Goal: Transaction & Acquisition: Purchase product/service

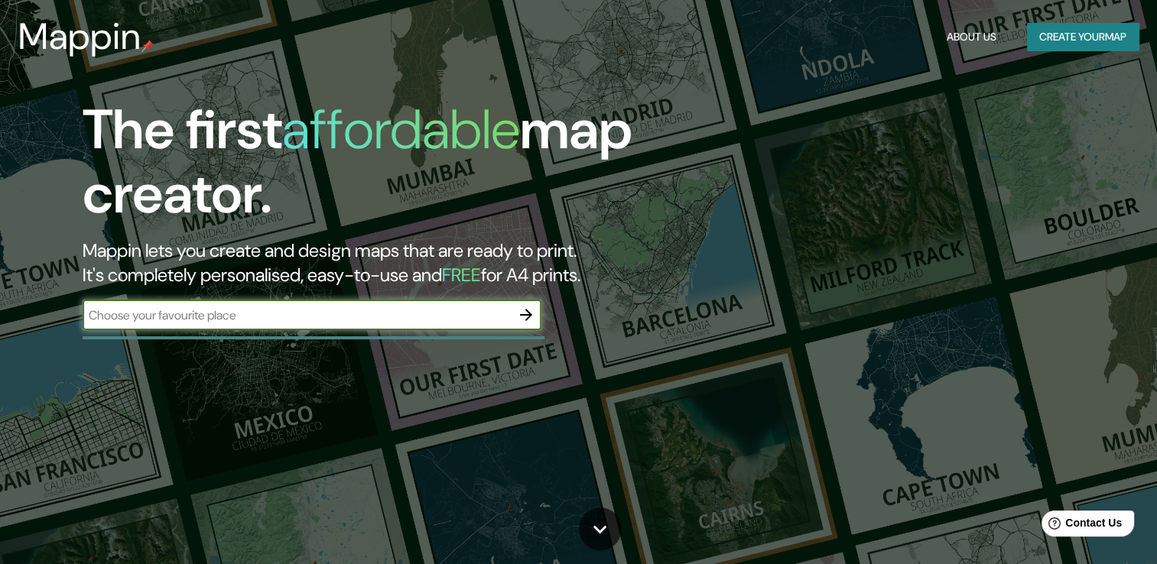
click at [343, 320] on input "text" at bounding box center [297, 316] width 428 height 18
type input "Tepic"
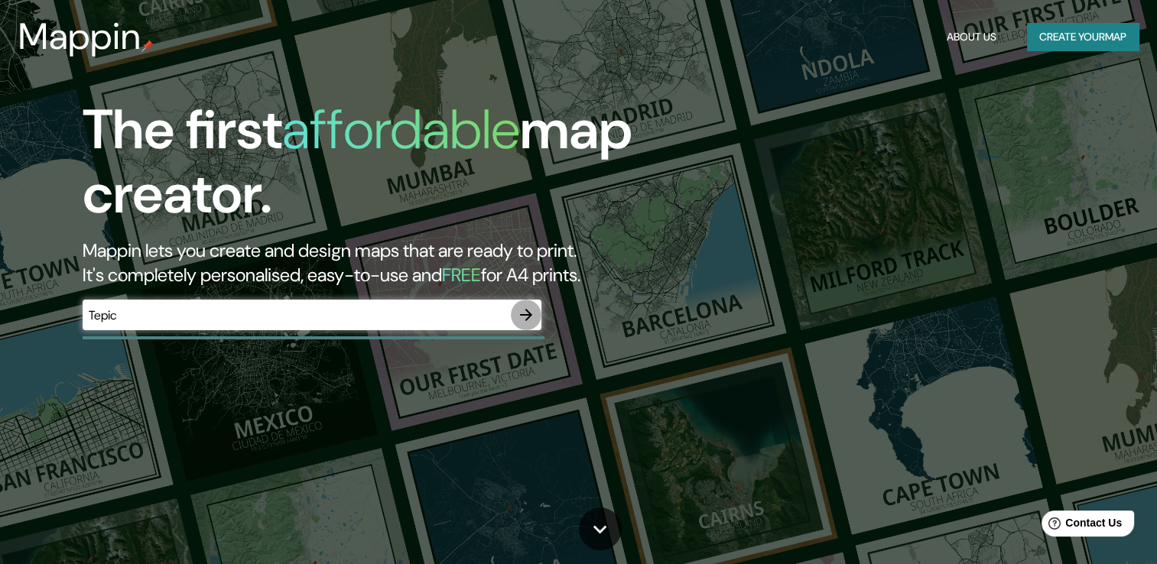
click at [520, 319] on icon "button" at bounding box center [526, 315] width 18 height 18
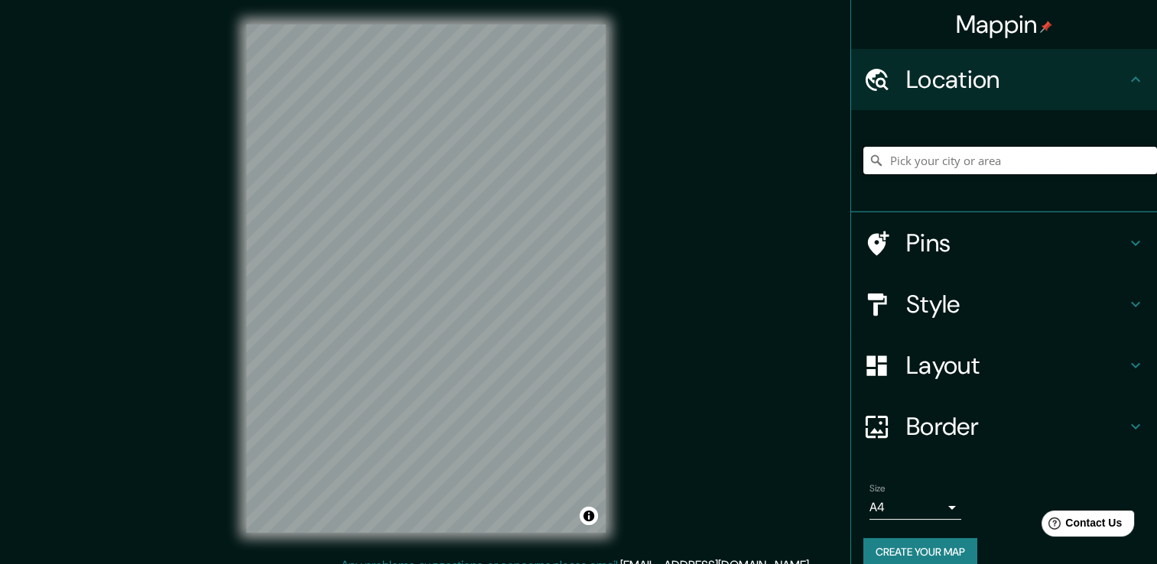
click at [980, 172] on input "Pick your city or area" at bounding box center [1010, 161] width 294 height 28
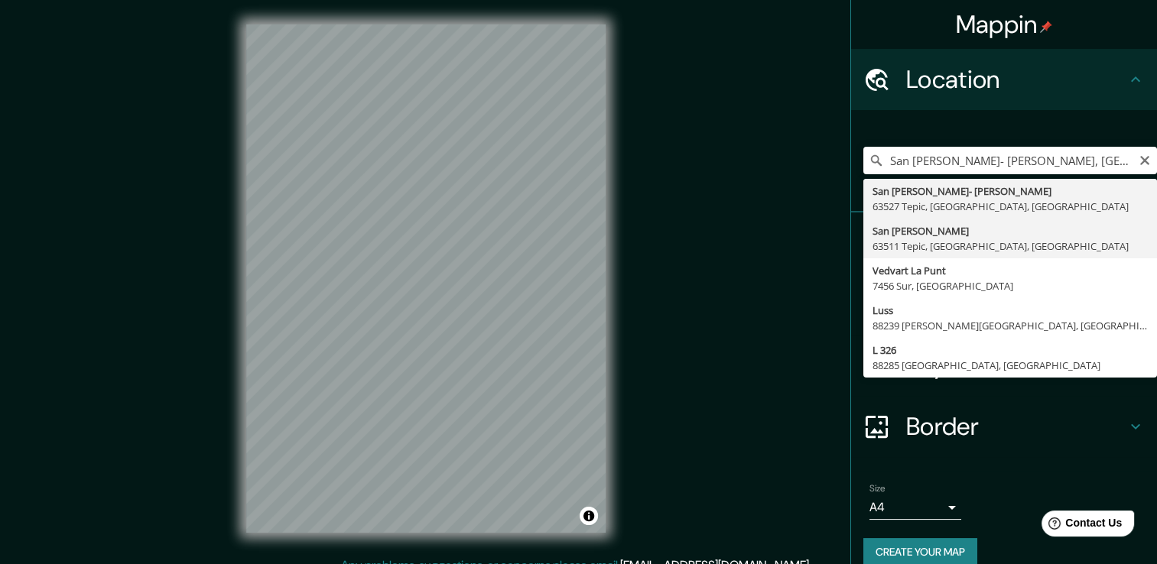
type input "[PERSON_NAME], 63511 Tepic, [GEOGRAPHIC_DATA], [GEOGRAPHIC_DATA]"
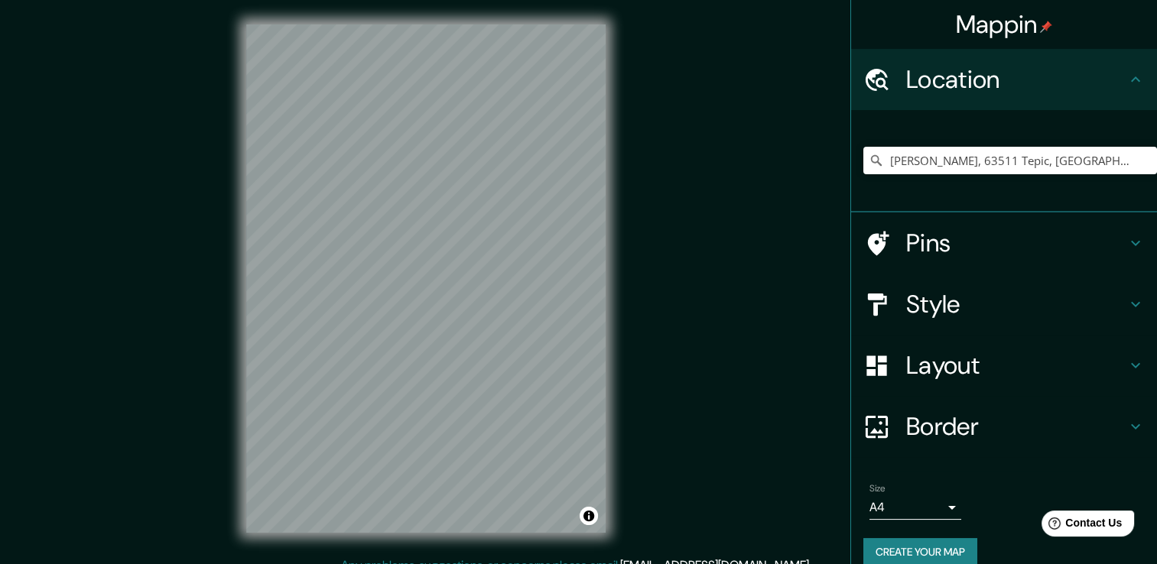
click at [1131, 304] on icon at bounding box center [1135, 304] width 9 height 5
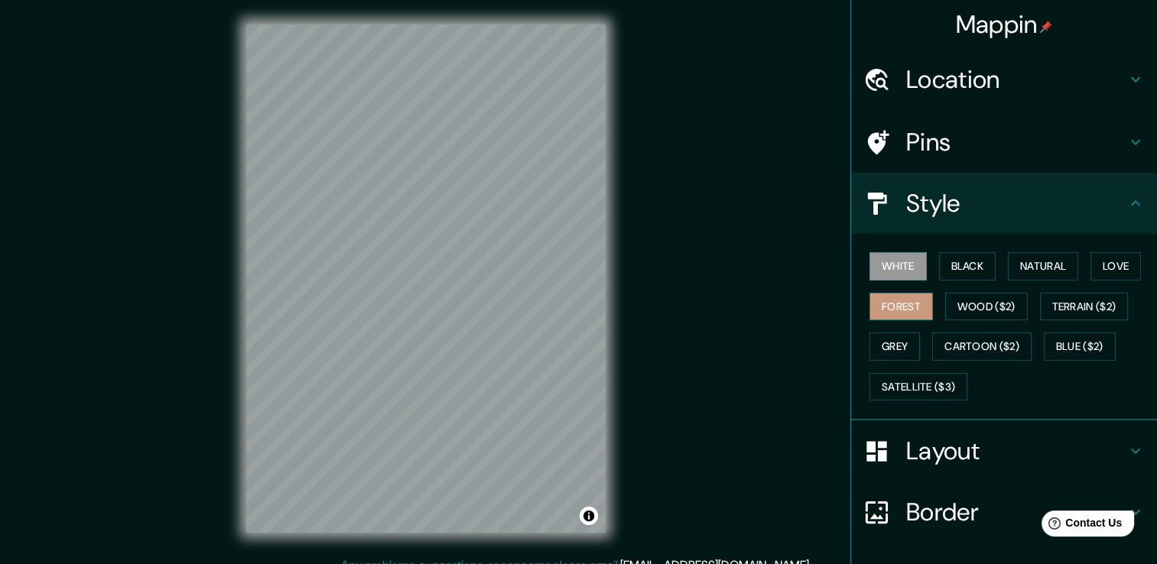
click at [899, 304] on button "Forest" at bounding box center [900, 307] width 63 height 28
click at [1025, 265] on button "Natural" at bounding box center [1043, 266] width 70 height 28
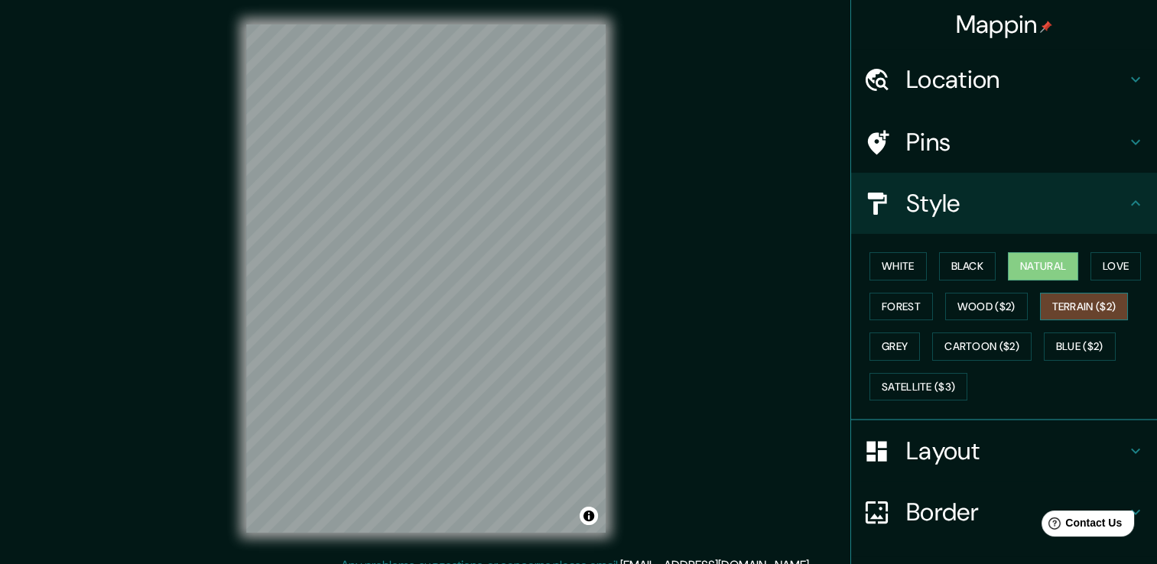
click at [1064, 304] on button "Terrain ($2)" at bounding box center [1084, 307] width 89 height 28
click at [963, 344] on button "Cartoon ($2)" at bounding box center [981, 347] width 99 height 28
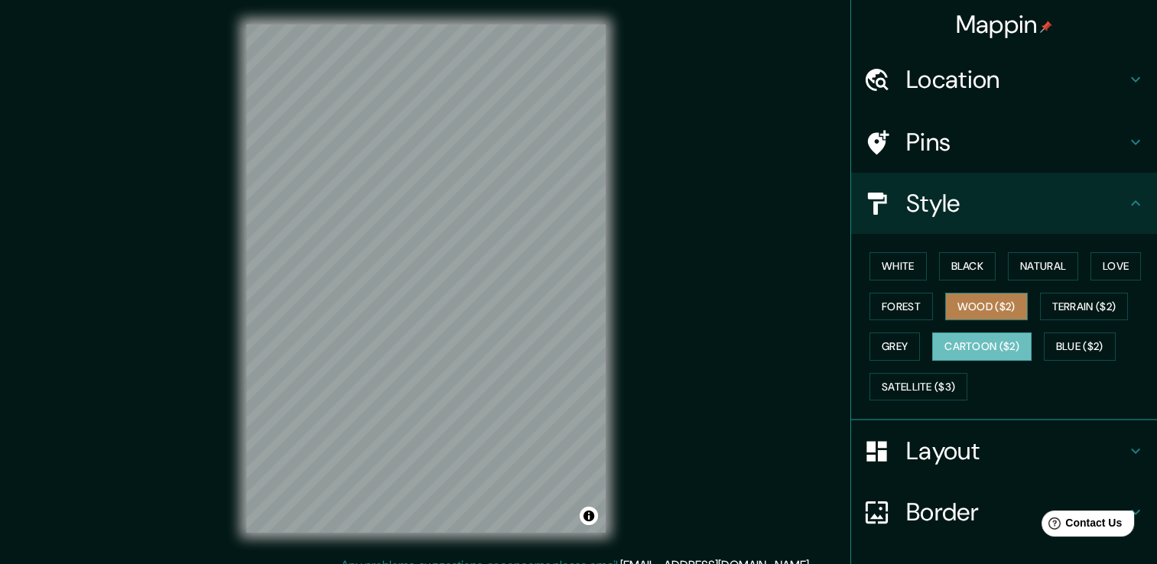
click at [996, 299] on button "Wood ($2)" at bounding box center [986, 307] width 83 height 28
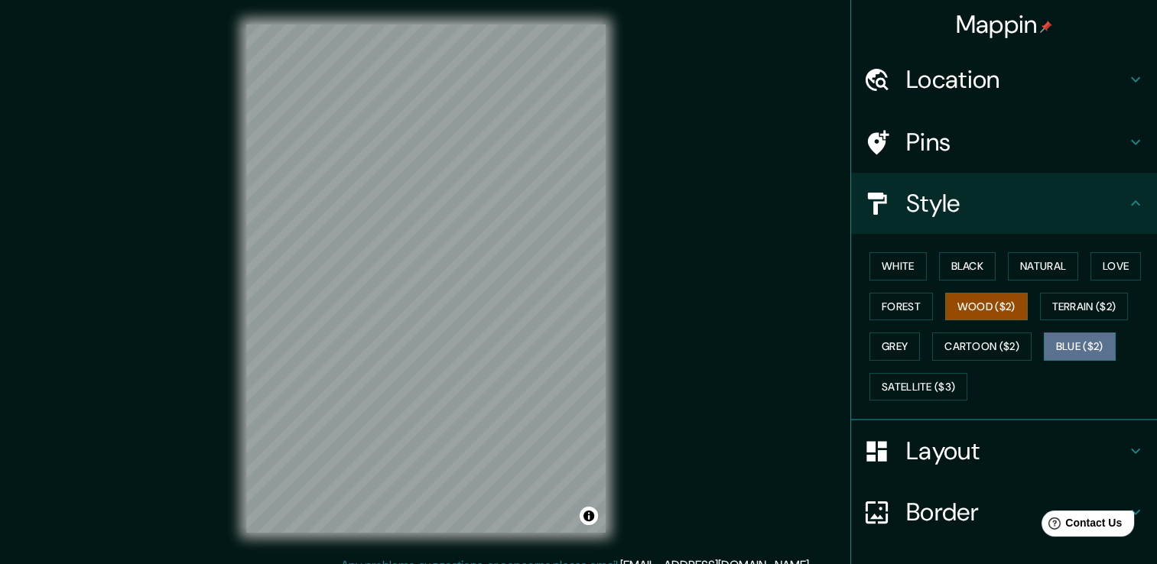
click at [1066, 345] on button "Blue ($2)" at bounding box center [1080, 347] width 72 height 28
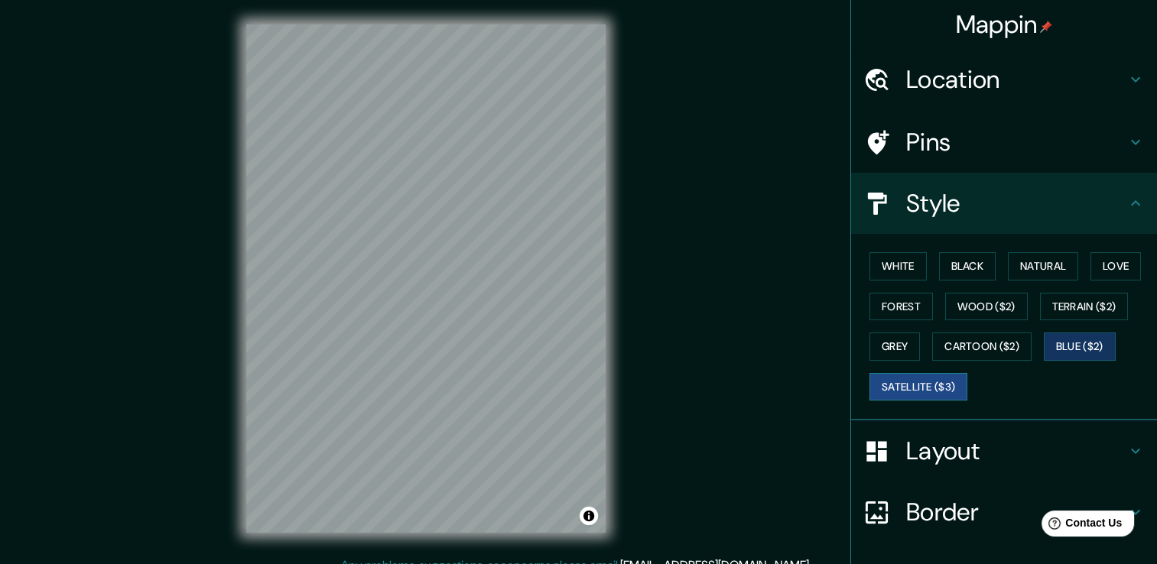
click at [905, 384] on button "Satellite ($3)" at bounding box center [918, 387] width 98 height 28
click at [1025, 151] on h4 "Pins" at bounding box center [1016, 142] width 220 height 31
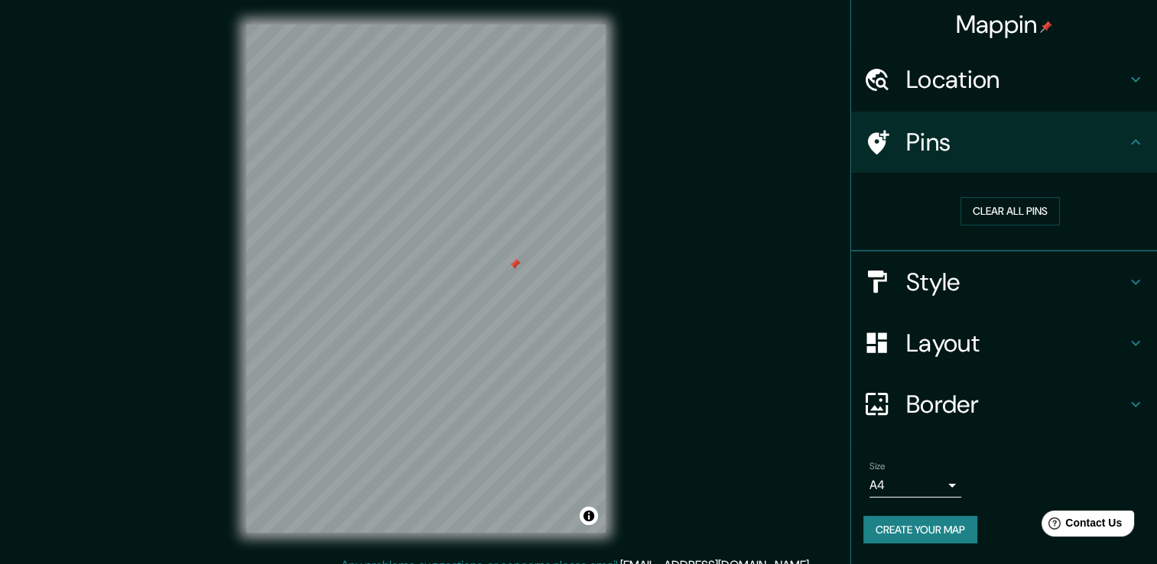
click at [1136, 137] on icon at bounding box center [1135, 142] width 18 height 18
click at [1135, 283] on icon at bounding box center [1135, 282] width 18 height 18
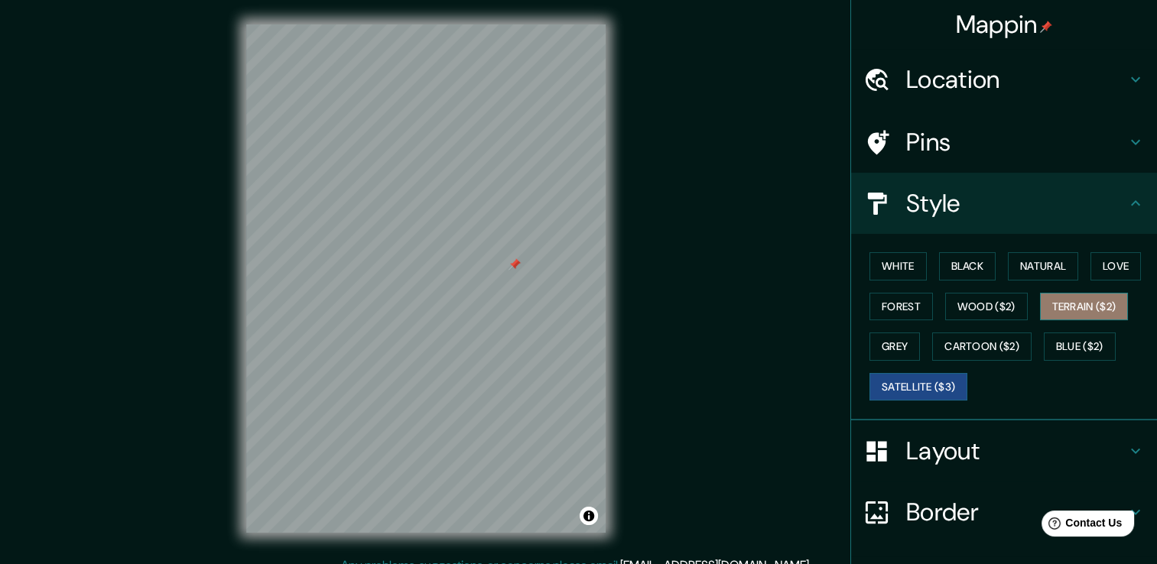
click at [1081, 307] on button "Terrain ($2)" at bounding box center [1084, 307] width 89 height 28
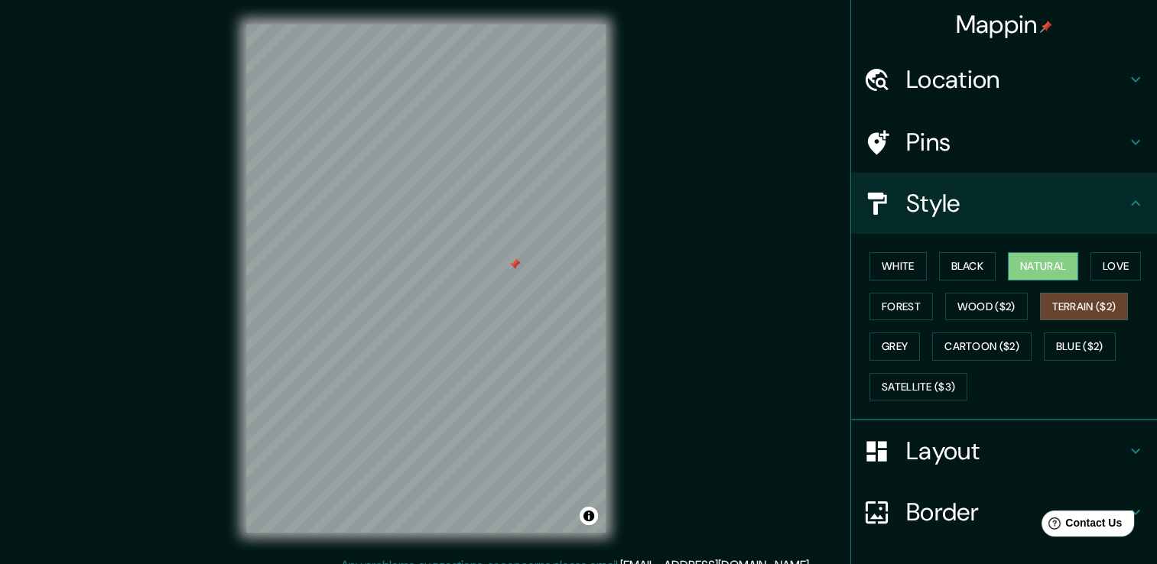
click at [1009, 270] on button "Natural" at bounding box center [1043, 266] width 70 height 28
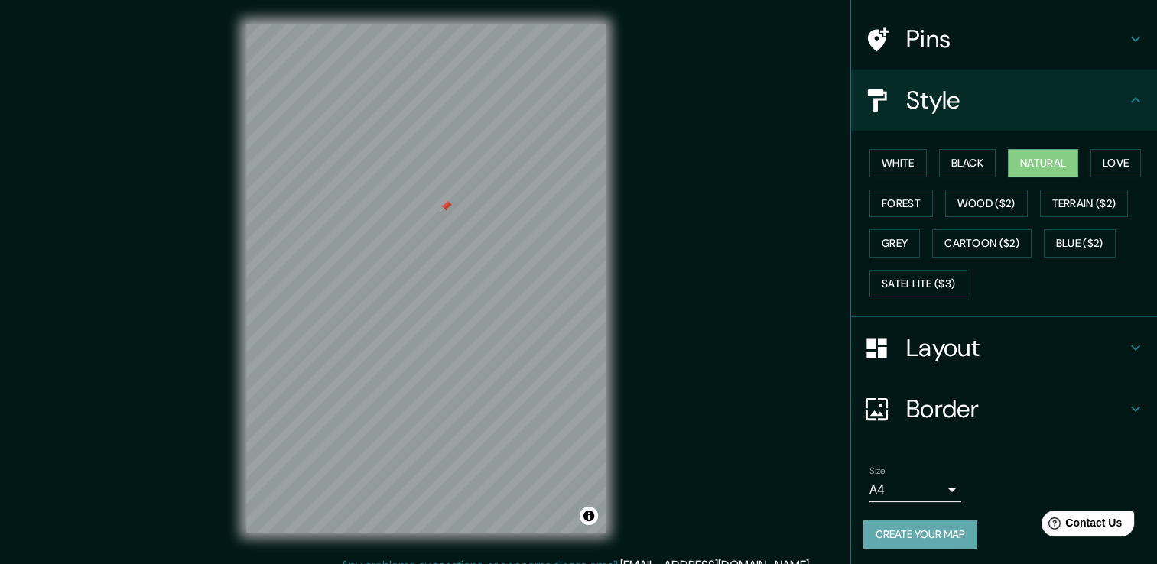
click at [910, 521] on button "Create your map" at bounding box center [920, 535] width 114 height 28
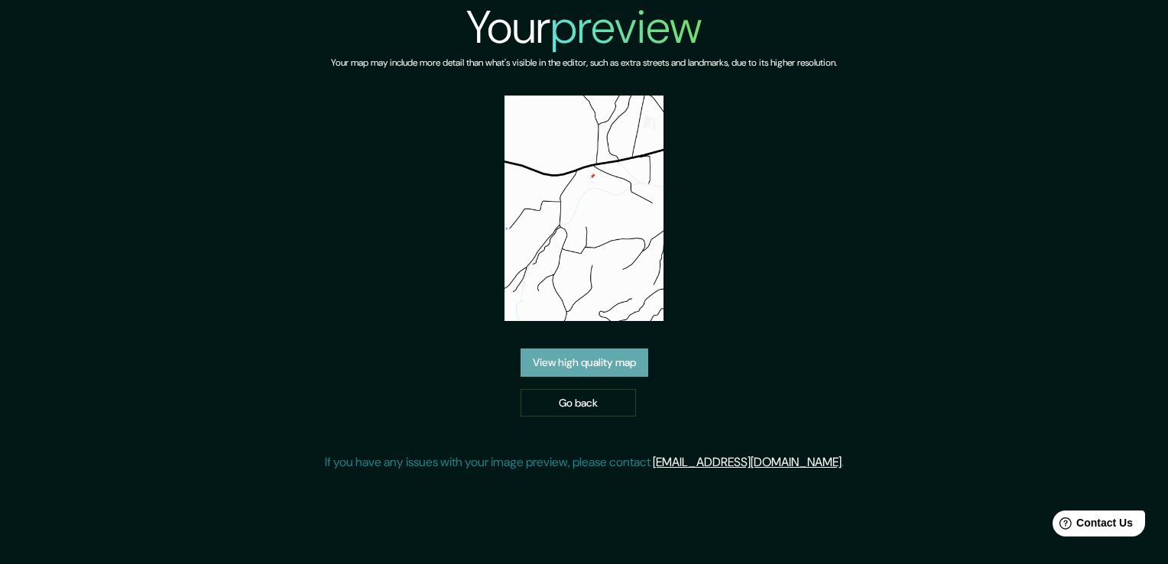
click at [604, 366] on link "View high quality map" at bounding box center [585, 363] width 128 height 28
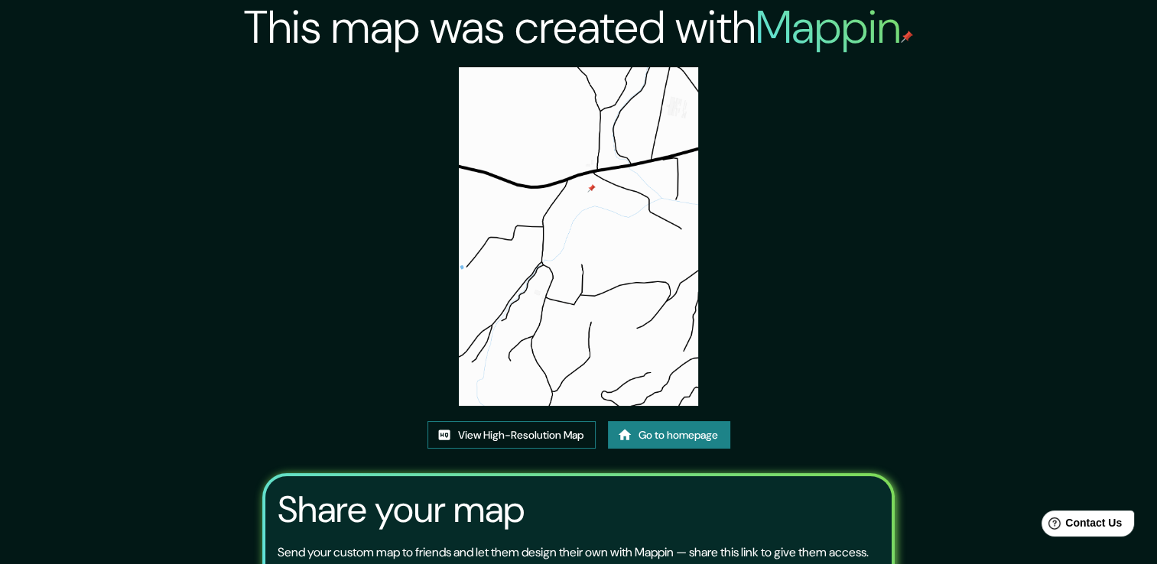
click at [510, 436] on link "View High-Resolution Map" at bounding box center [511, 435] width 168 height 28
click at [670, 438] on link "Go to homepage" at bounding box center [669, 435] width 122 height 28
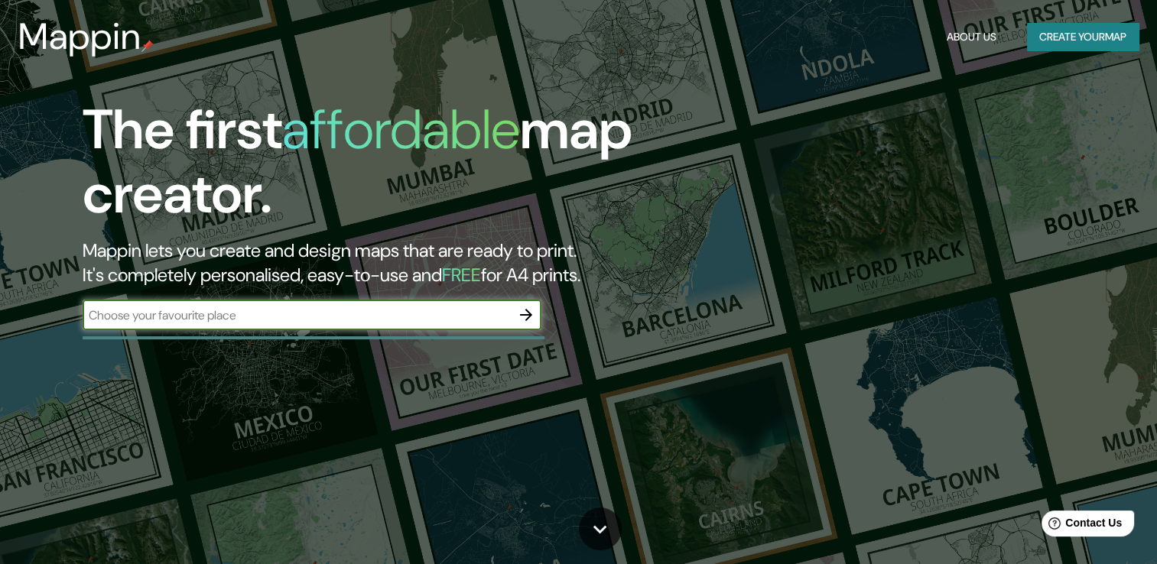
click at [454, 326] on div "​" at bounding box center [312, 315] width 459 height 31
type input "Tepic"
click at [528, 307] on icon "button" at bounding box center [526, 315] width 18 height 18
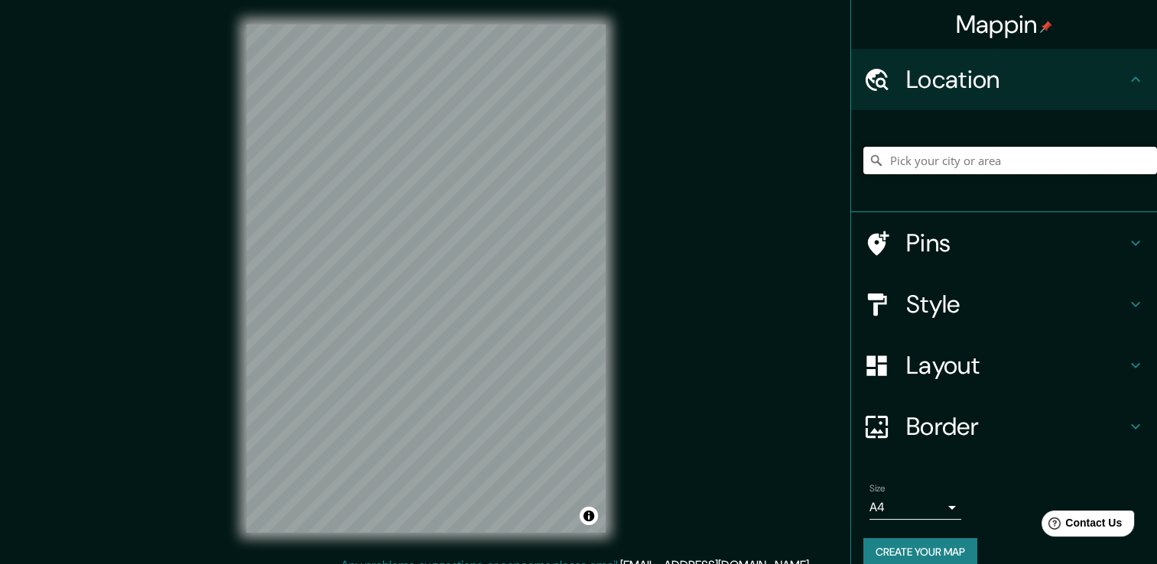
click at [986, 171] on input "Pick your city or area" at bounding box center [1010, 161] width 294 height 28
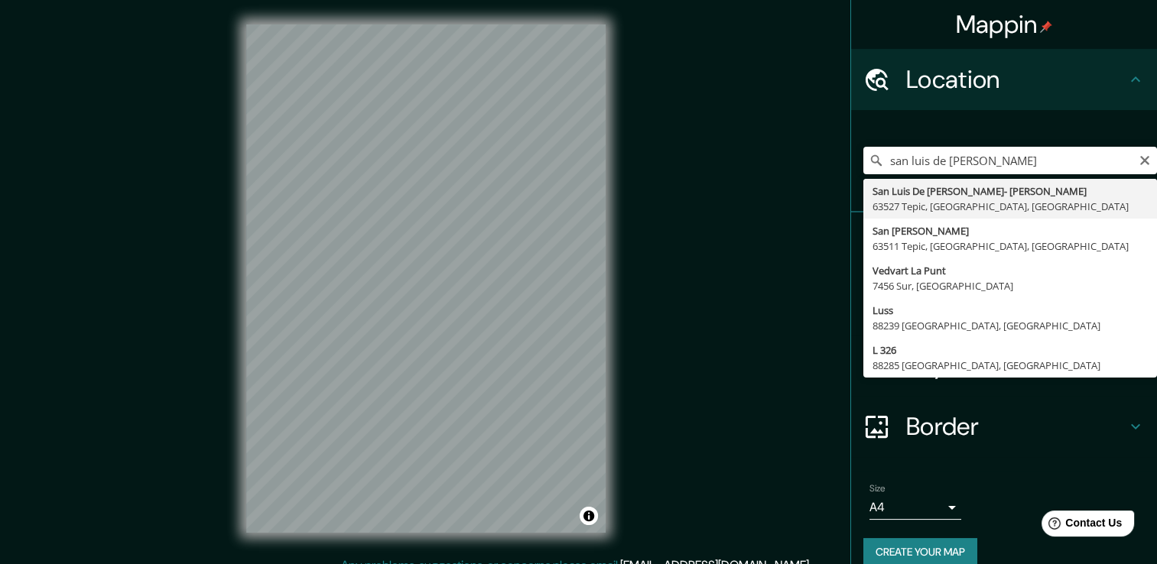
type input "[PERSON_NAME], 63511 Tepic, [GEOGRAPHIC_DATA], [GEOGRAPHIC_DATA]"
